Goal: Information Seeking & Learning: Check status

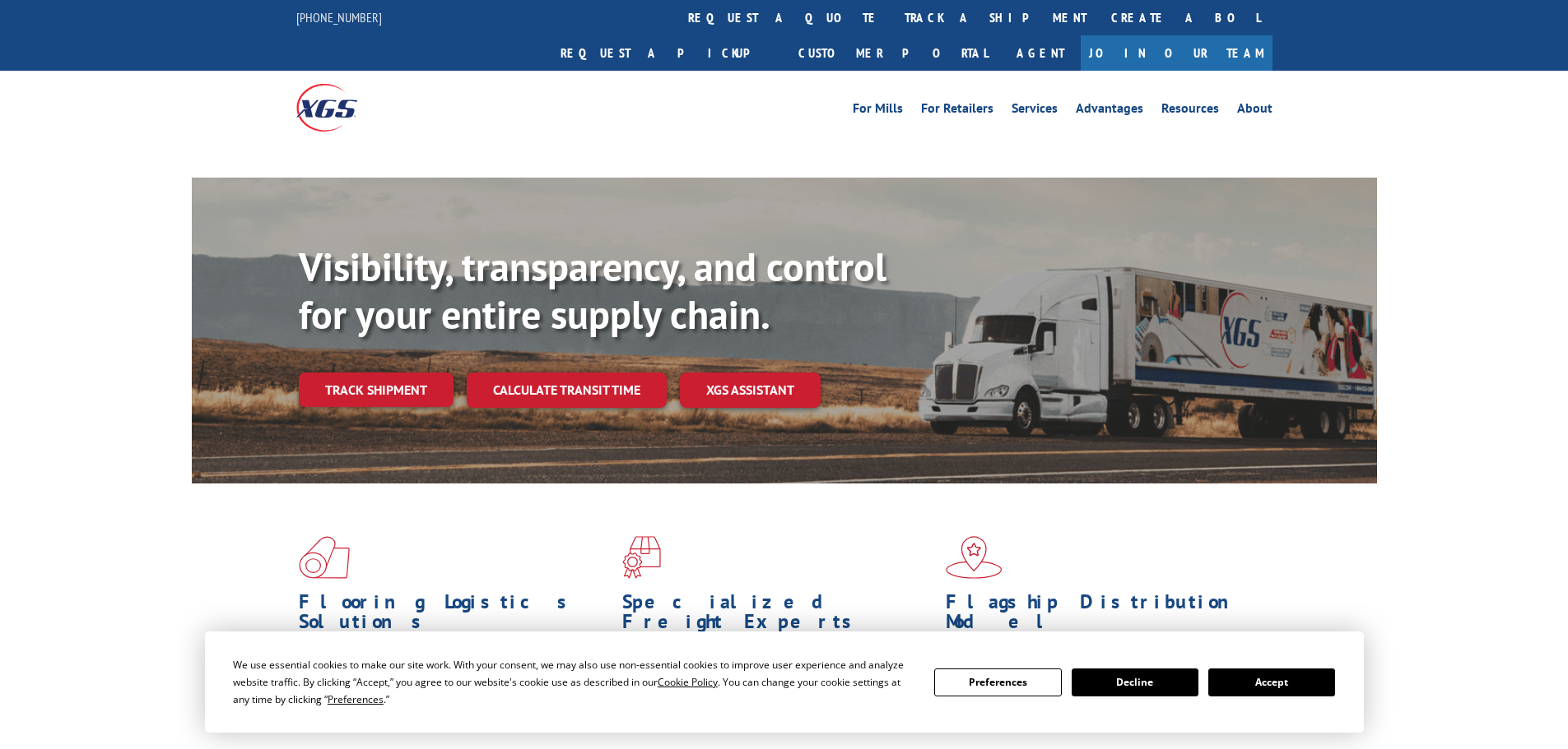
click at [335, 354] on div "Visibility, transparency, and control for your entire supply chain. Track shipm…" at bounding box center [838, 358] width 1078 height 230
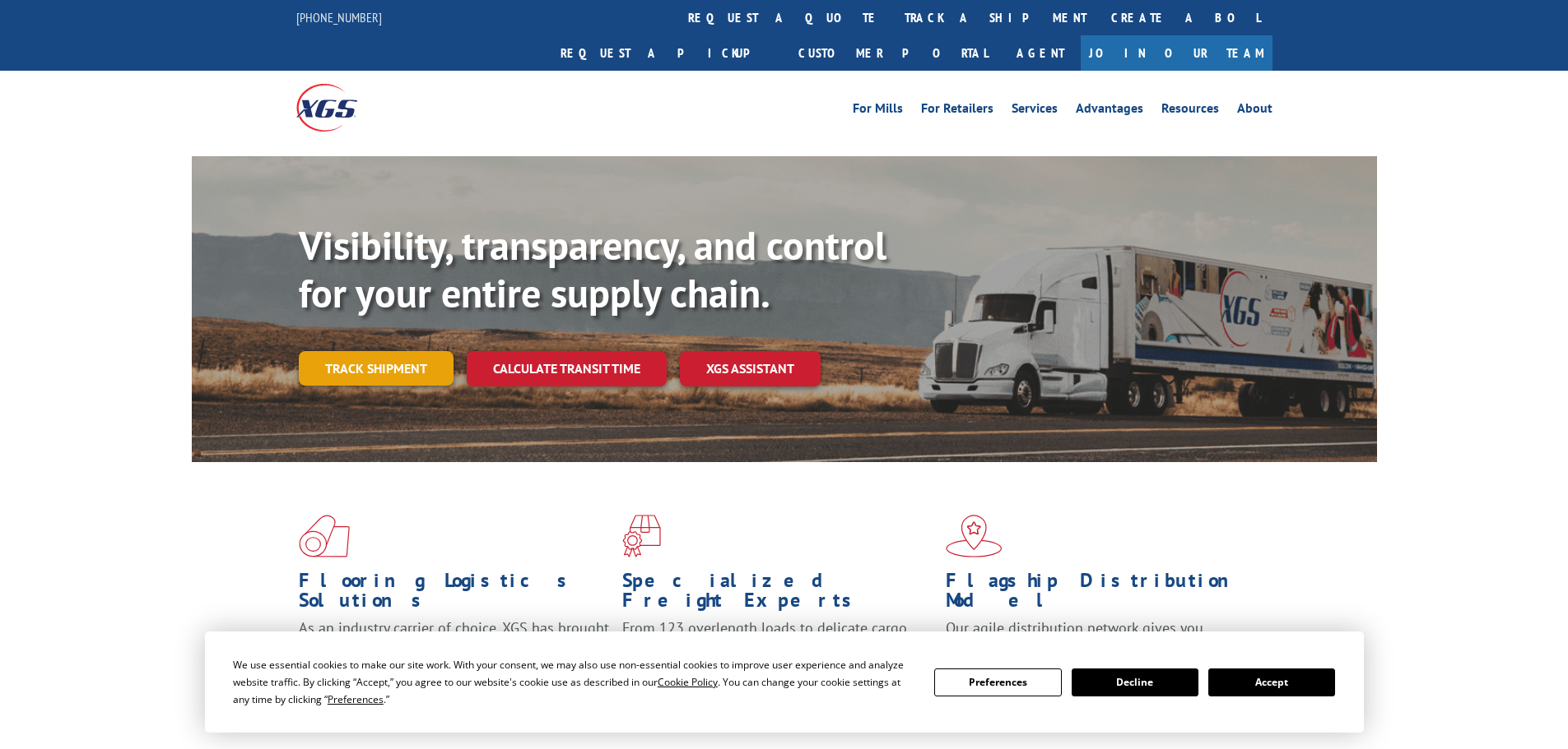
click at [359, 351] on link "Track shipment" at bounding box center [376, 368] width 155 height 35
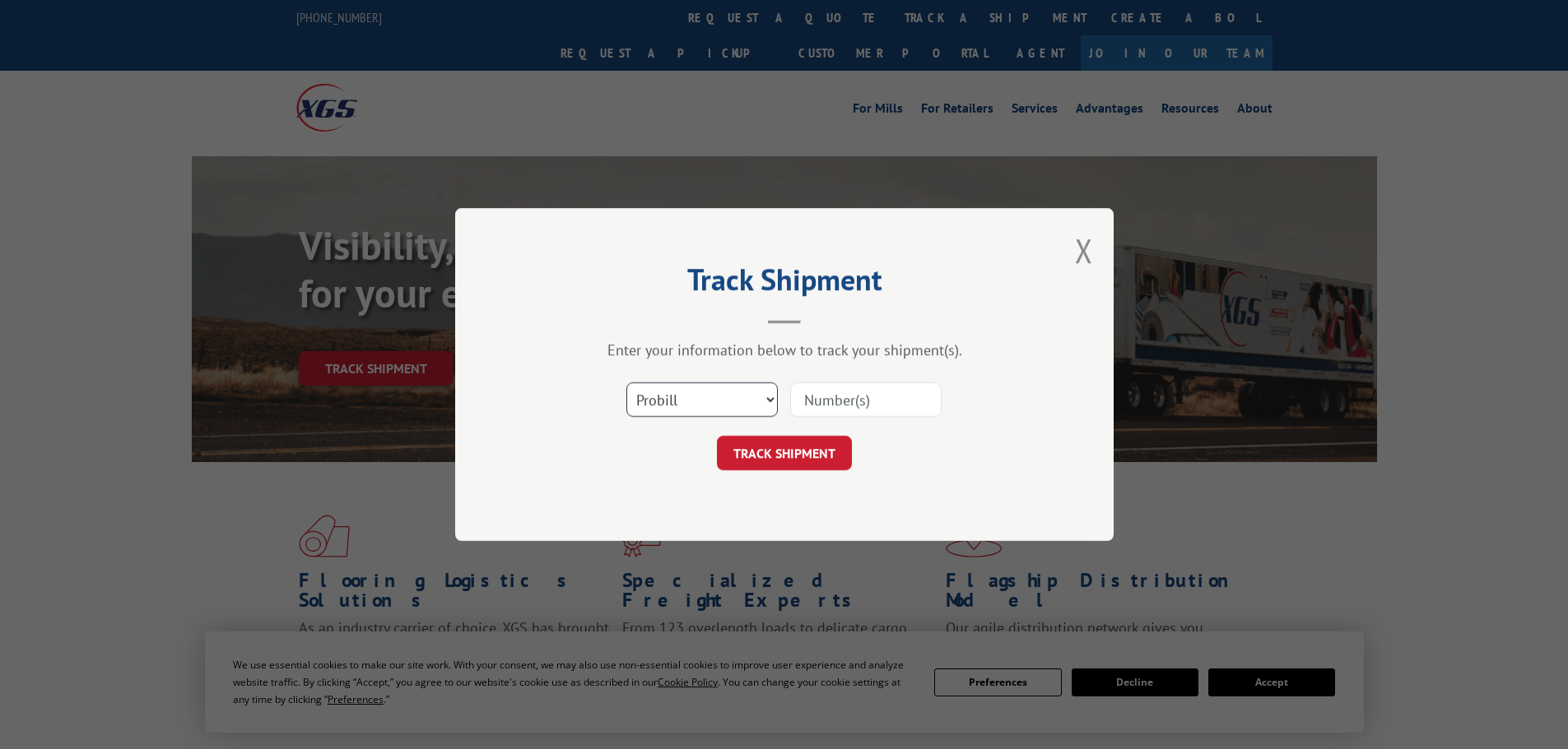
click at [729, 402] on select "Select category... Probill BOL PO" at bounding box center [701, 400] width 151 height 35
select select "po"
click at [626, 382] on select "Select category... Probill BOL PO" at bounding box center [701, 400] width 151 height 35
click at [865, 393] on input at bounding box center [866, 400] width 151 height 35
paste input "294135911"
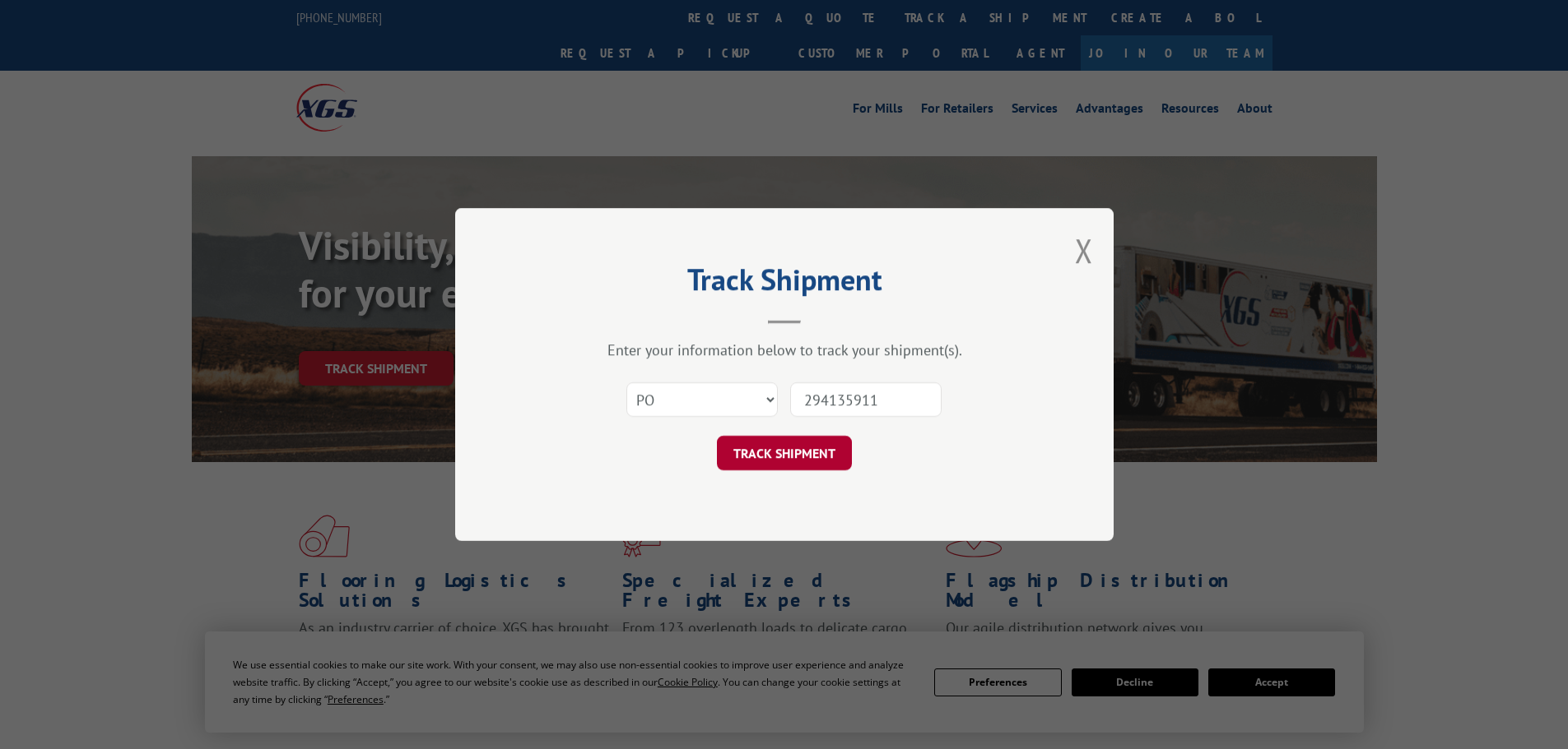
type input "294135911"
click at [809, 450] on button "TRACK SHIPMENT" at bounding box center [784, 453] width 135 height 35
